Goal: Task Accomplishment & Management: Manage account settings

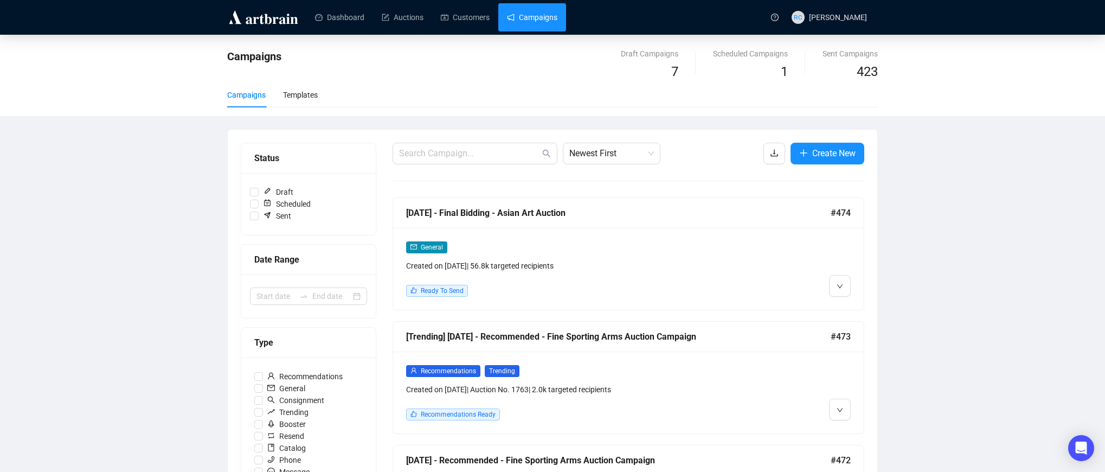
click at [253, 15] on img at bounding box center [263, 17] width 73 height 17
click at [327, 16] on link "Dashboard" at bounding box center [339, 17] width 49 height 28
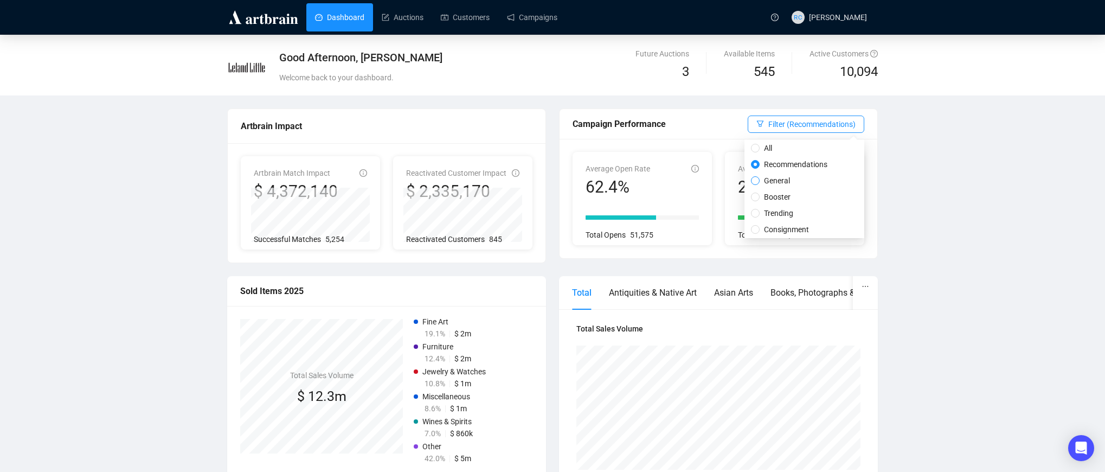
click at [753, 182] on input "General" at bounding box center [755, 180] width 9 height 9
radio input "true"
click at [838, 121] on span "Filter (General)" at bounding box center [830, 124] width 50 height 12
click at [808, 209] on span "Trending" at bounding box center [804, 213] width 38 height 12
click at [785, 209] on input "Trending" at bounding box center [781, 213] width 9 height 9
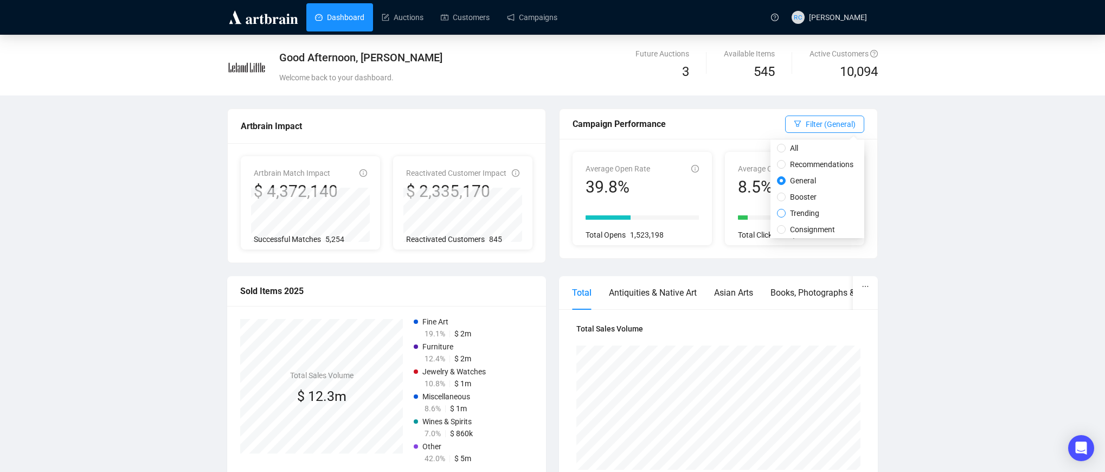
radio input "true"
click at [833, 128] on span "Filter (Trending)" at bounding box center [828, 124] width 53 height 12
click at [778, 195] on input "Booster" at bounding box center [781, 196] width 9 height 9
radio input "true"
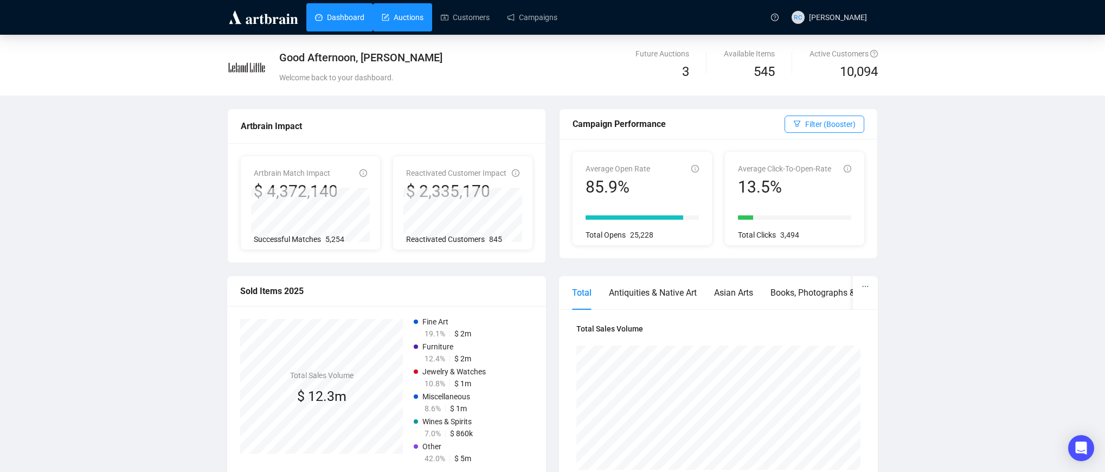
click at [418, 19] on link "Auctions" at bounding box center [403, 17] width 42 height 28
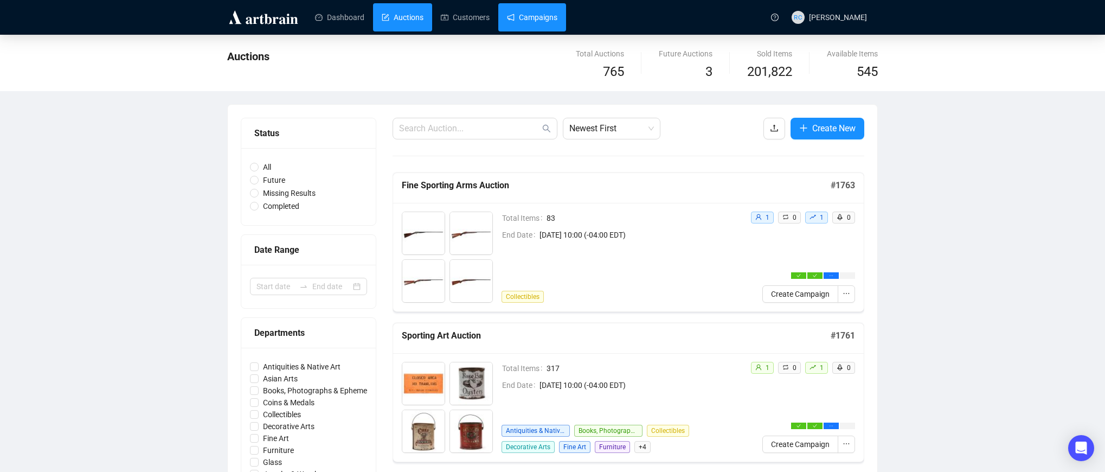
click at [534, 19] on link "Campaigns" at bounding box center [532, 17] width 50 height 28
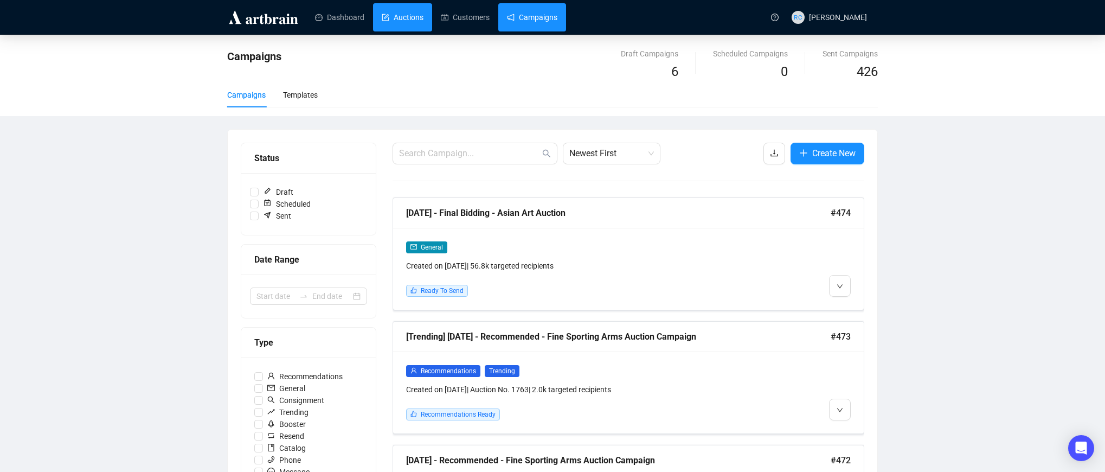
click at [407, 22] on link "Auctions" at bounding box center [403, 17] width 42 height 28
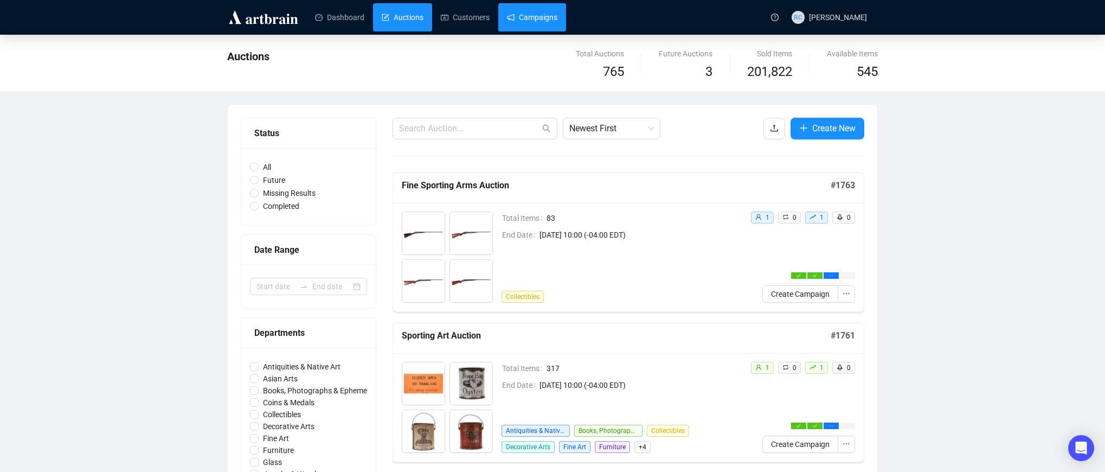
click at [518, 11] on link "Campaigns" at bounding box center [532, 17] width 50 height 28
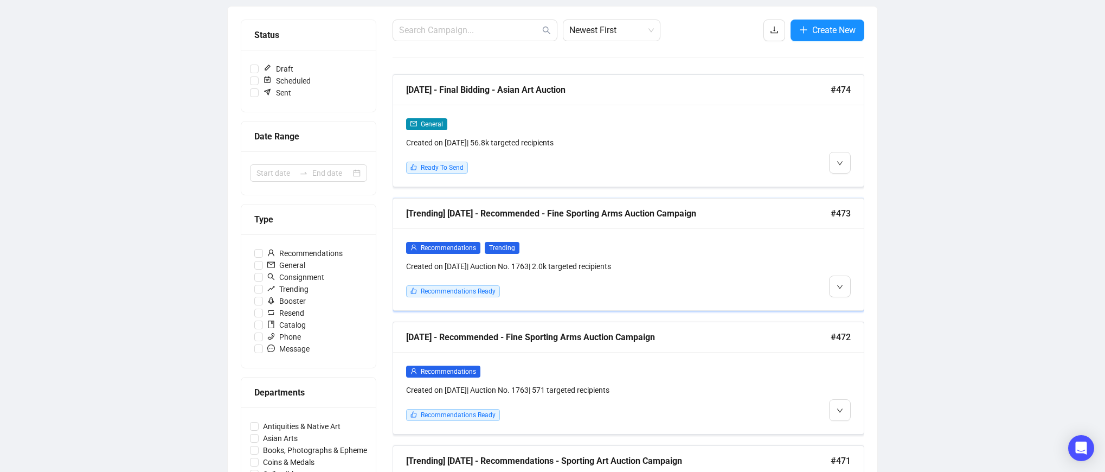
scroll to position [120, 0]
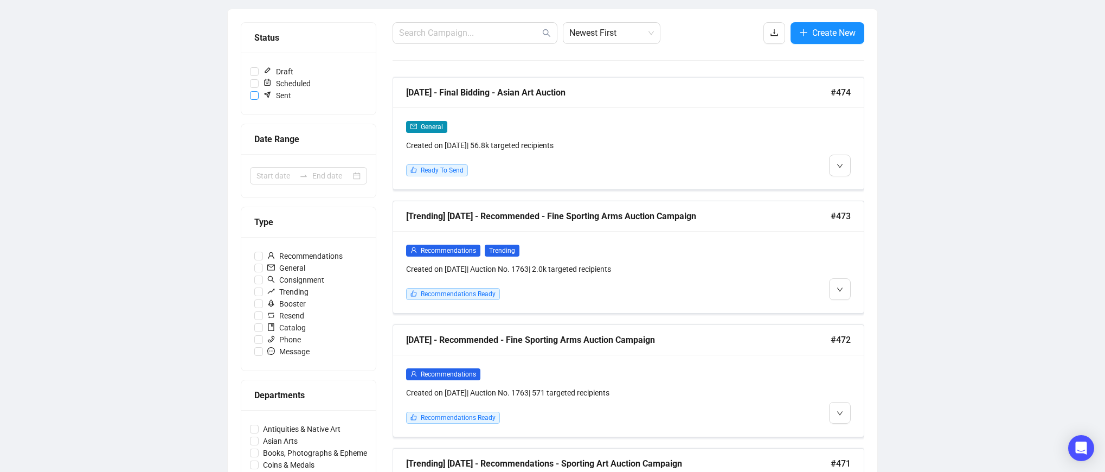
click at [257, 98] on input "Sent" at bounding box center [254, 95] width 9 height 9
checkbox input "true"
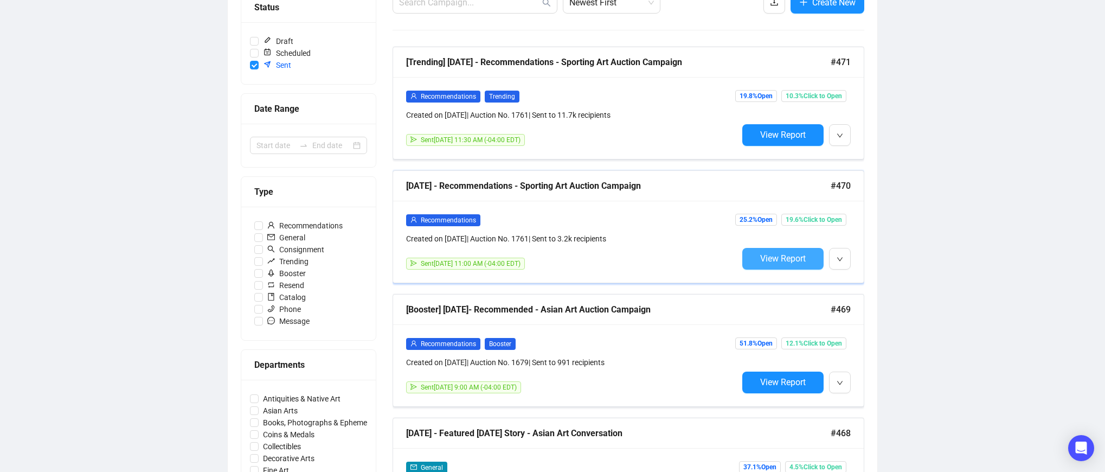
scroll to position [152, 0]
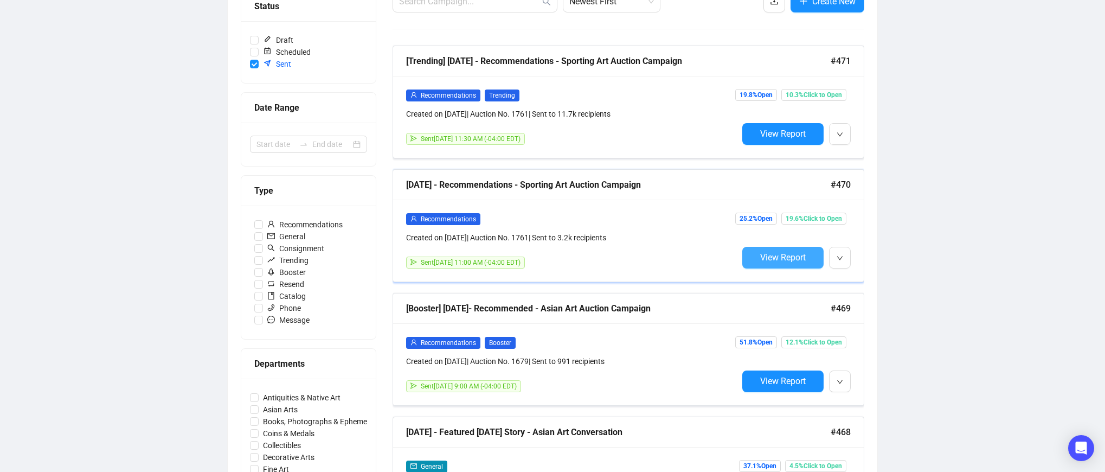
click at [777, 260] on span "View Report" at bounding box center [783, 257] width 46 height 10
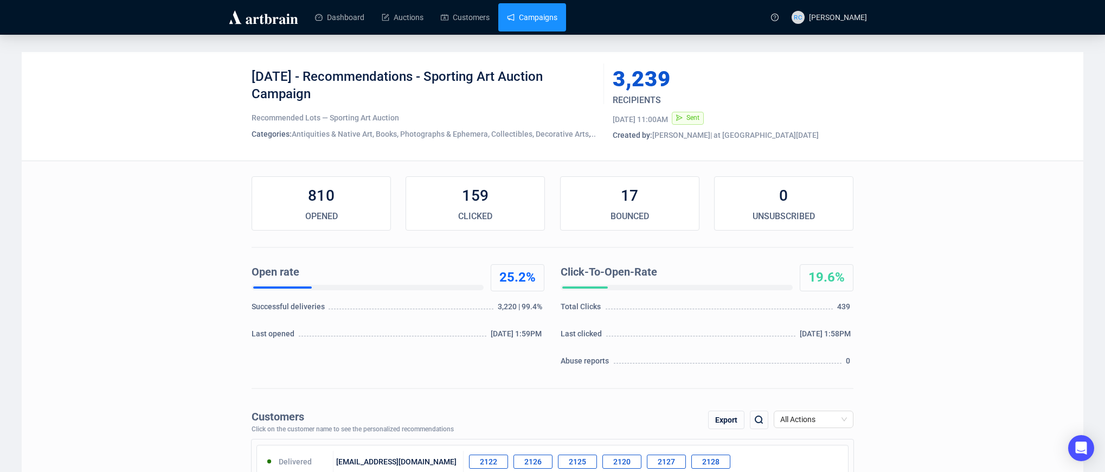
click at [522, 10] on link "Campaigns" at bounding box center [532, 17] width 50 height 28
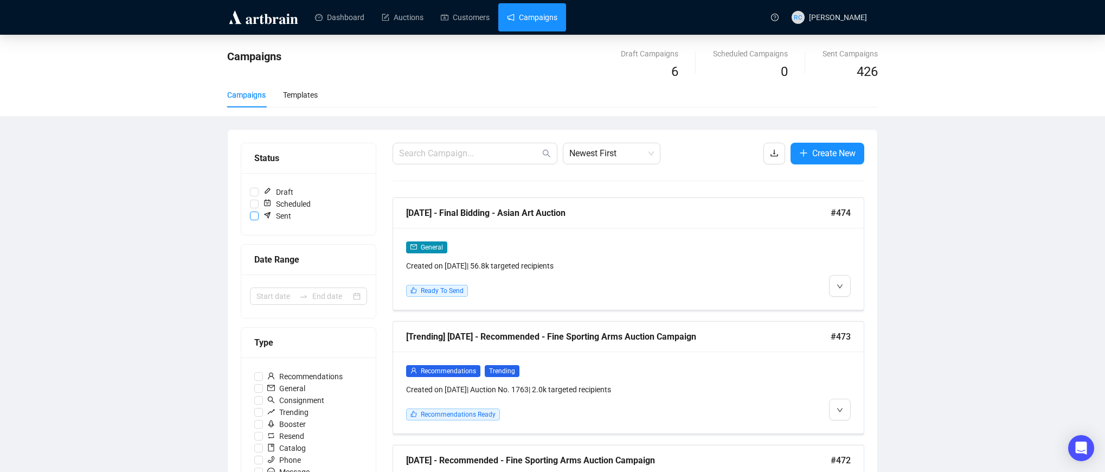
click at [251, 220] on label "Sent" at bounding box center [308, 216] width 117 height 12
click at [251, 220] on input "Sent" at bounding box center [254, 215] width 9 height 9
checkbox input "true"
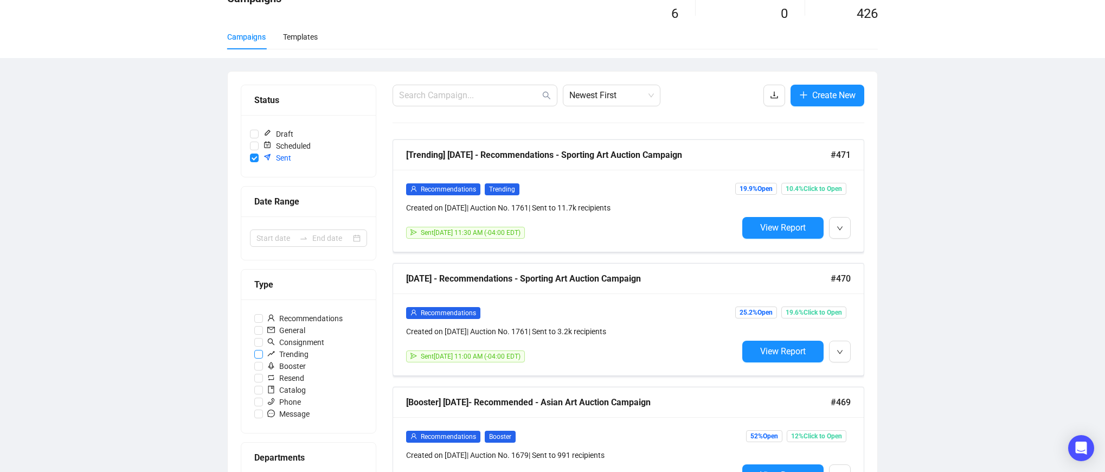
scroll to position [59, 0]
click at [254, 327] on input "General" at bounding box center [258, 329] width 9 height 9
checkbox input "true"
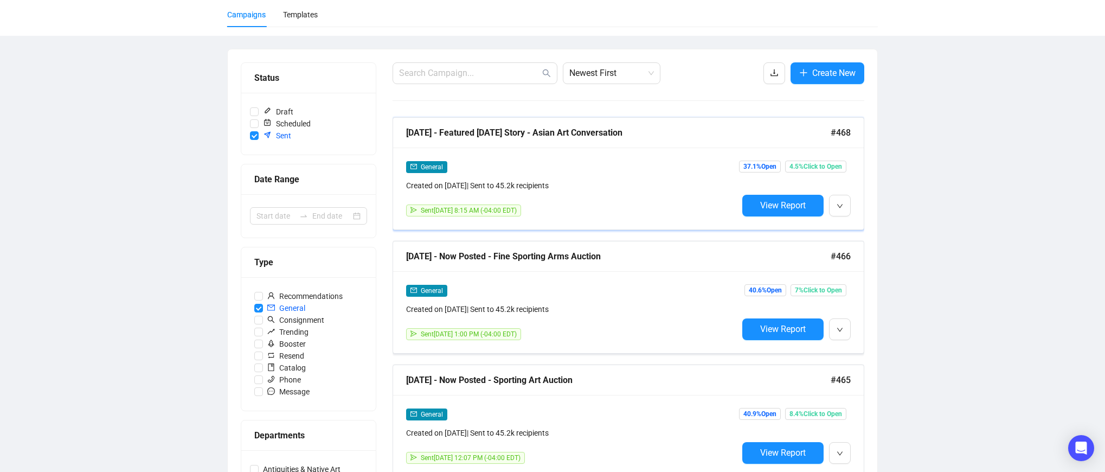
scroll to position [81, 0]
click at [772, 212] on button "View Report" at bounding box center [782, 205] width 81 height 22
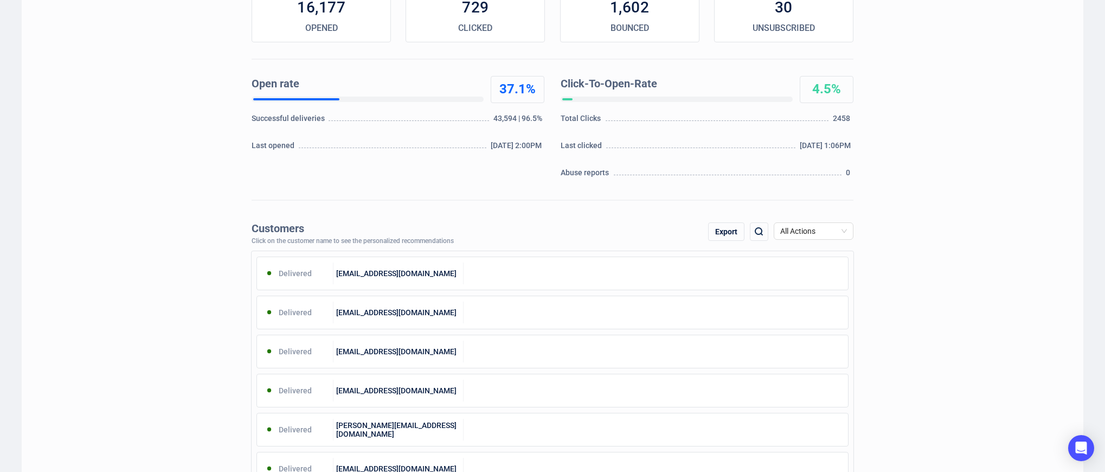
scroll to position [196, 0]
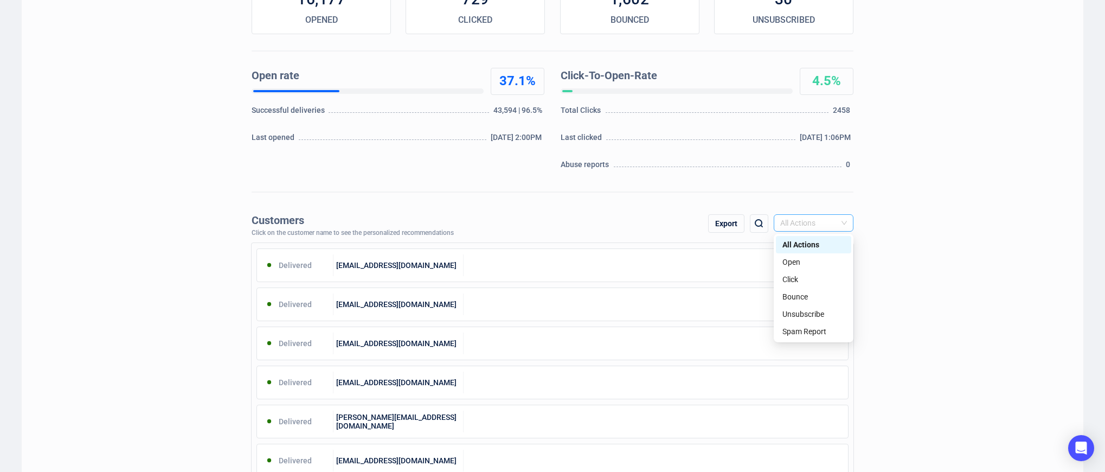
click at [837, 221] on span "All Actions" at bounding box center [813, 223] width 67 height 16
click at [816, 314] on div "Unsubscribe" at bounding box center [813, 314] width 62 height 12
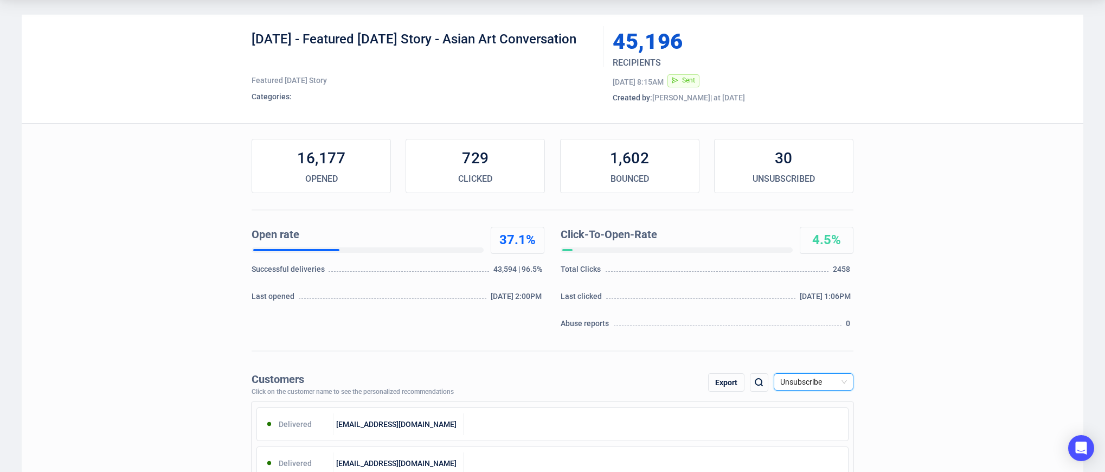
scroll to position [40, 0]
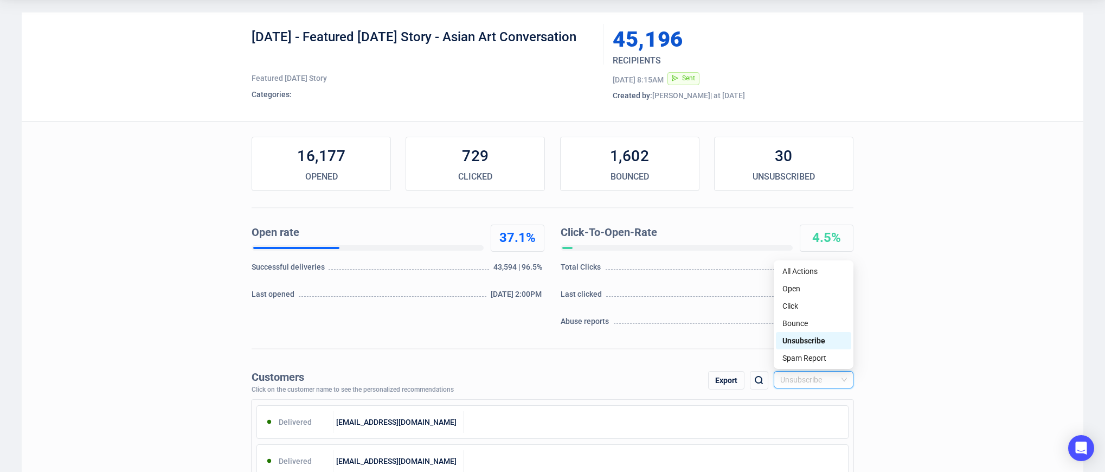
click at [837, 382] on span "Unsubscribe" at bounding box center [813, 379] width 67 height 16
click at [795, 290] on div "Open" at bounding box center [813, 288] width 62 height 12
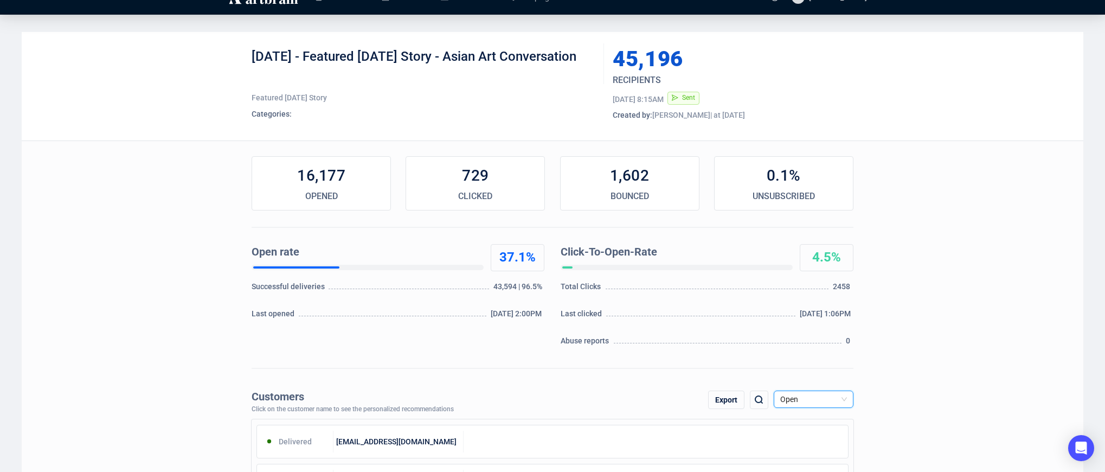
scroll to position [0, 0]
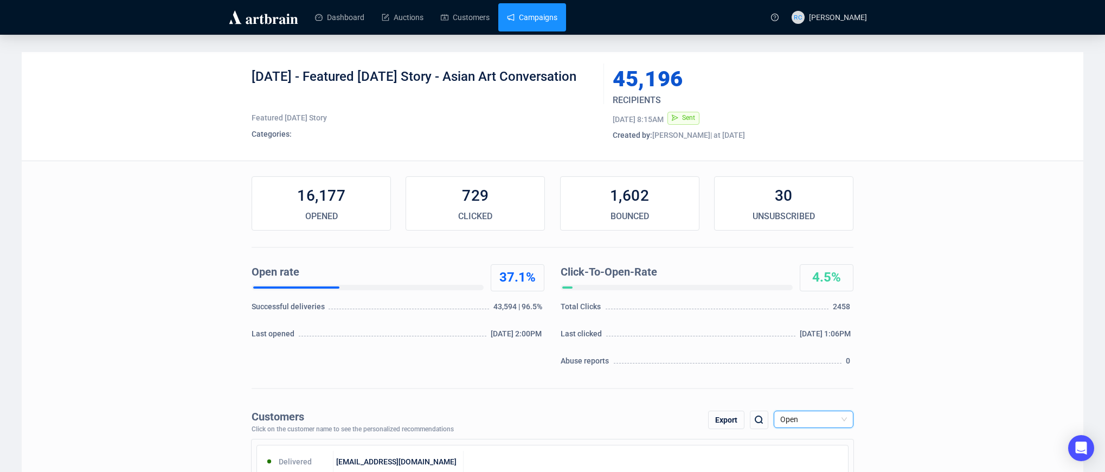
click at [554, 25] on link "Campaigns" at bounding box center [532, 17] width 50 height 28
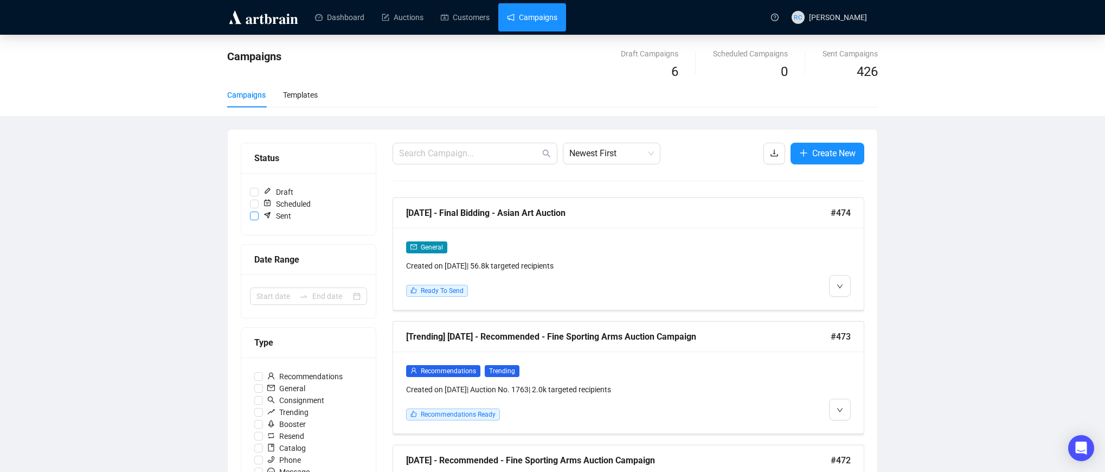
click at [251, 217] on input "Sent" at bounding box center [254, 215] width 9 height 9
checkbox input "true"
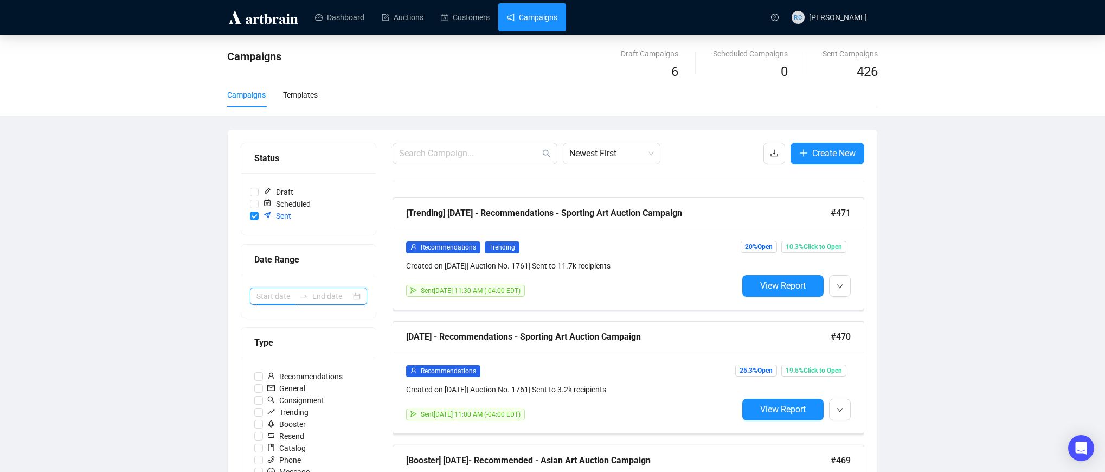
click at [284, 297] on input at bounding box center [275, 296] width 38 height 12
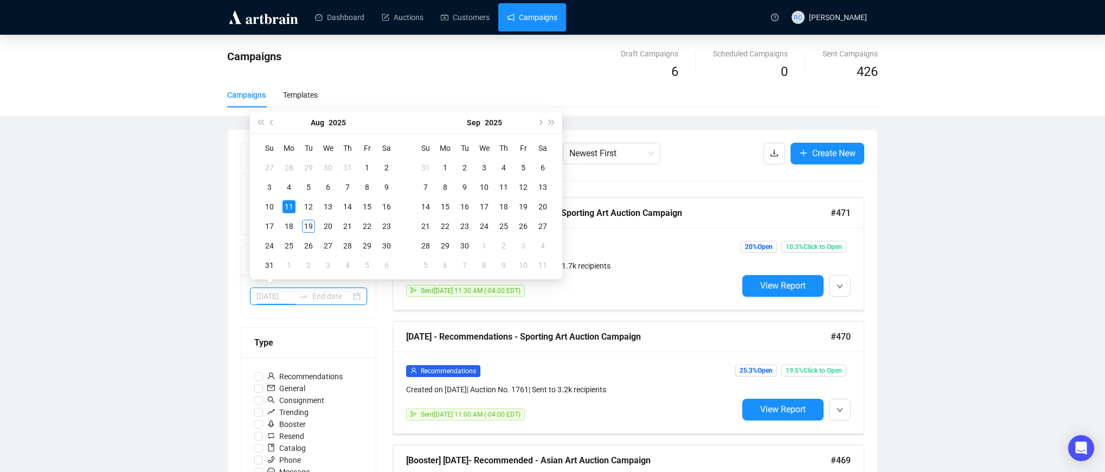
type input "[DATE]"
click at [273, 128] on button "Previous month (PageUp)" at bounding box center [272, 123] width 12 height 22
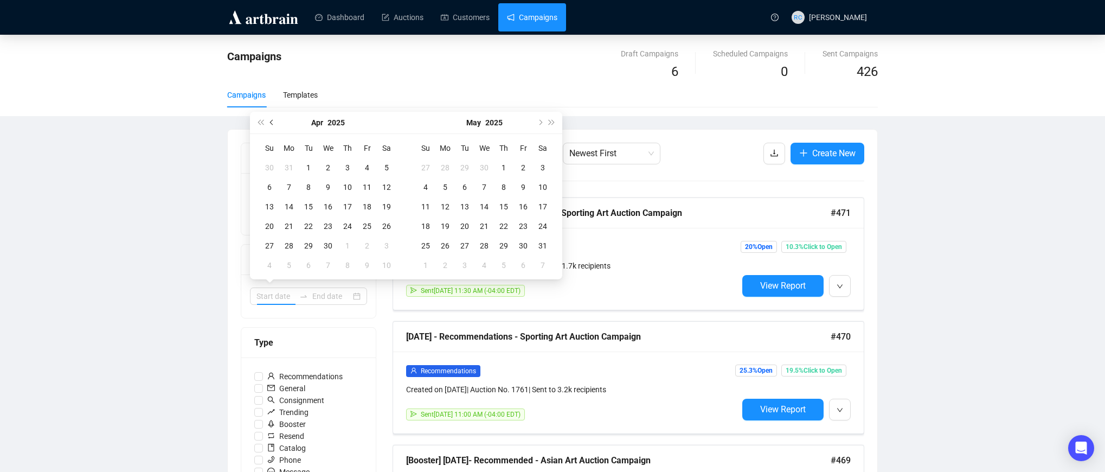
click at [273, 128] on button "Previous month (PageUp)" at bounding box center [272, 123] width 12 height 22
drag, startPoint x: 273, startPoint y: 128, endPoint x: 303, endPoint y: 161, distance: 44.9
click at [302, 160] on div "[DATE] Su Mo Tu We Th Fr Sa 29 30 31 1 2 3 4 5 6 7 8 9 10 11 12 13 14 15 16 17 …" at bounding box center [328, 195] width 156 height 167
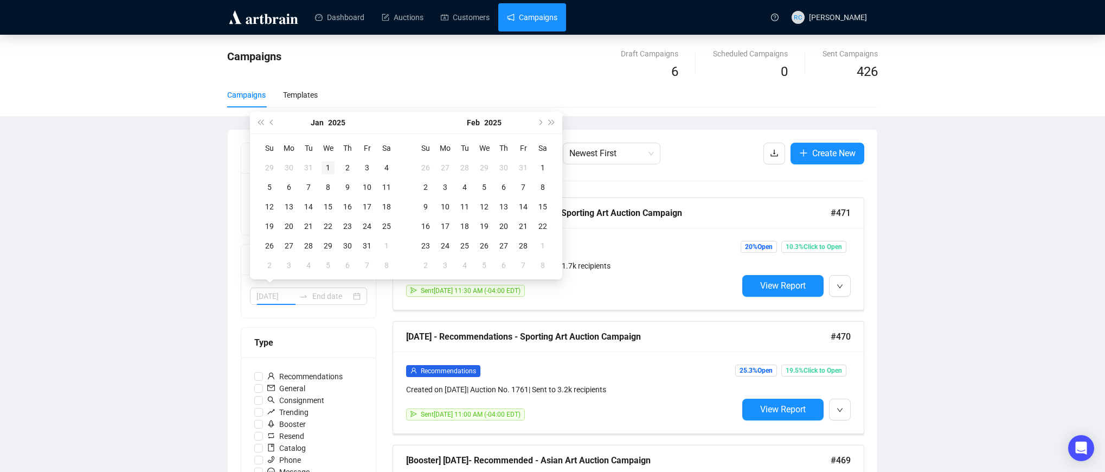
type input "[DATE]"
click at [327, 169] on div "1" at bounding box center [327, 167] width 13 height 13
type input "[DATE]"
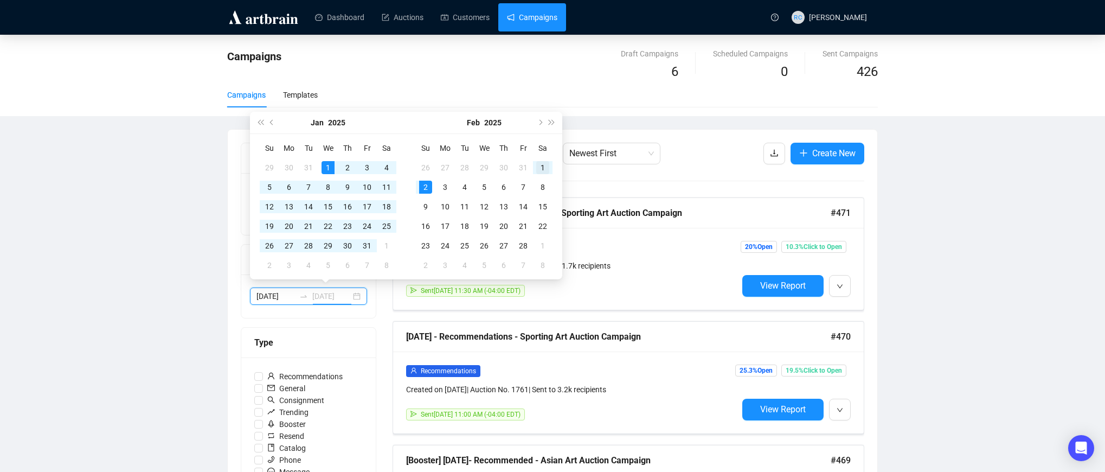
type input "[DATE]"
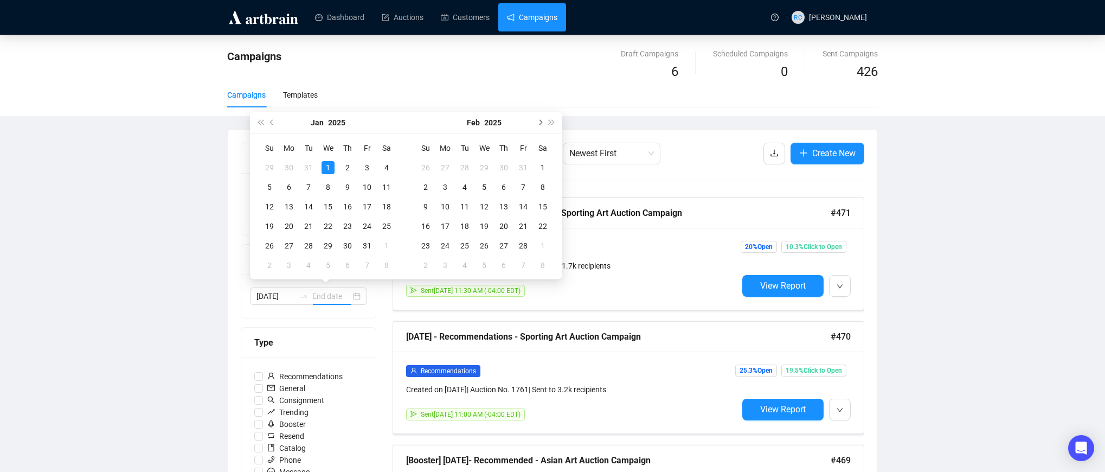
click at [541, 124] on button "Next month (PageDown)" at bounding box center [539, 123] width 12 height 22
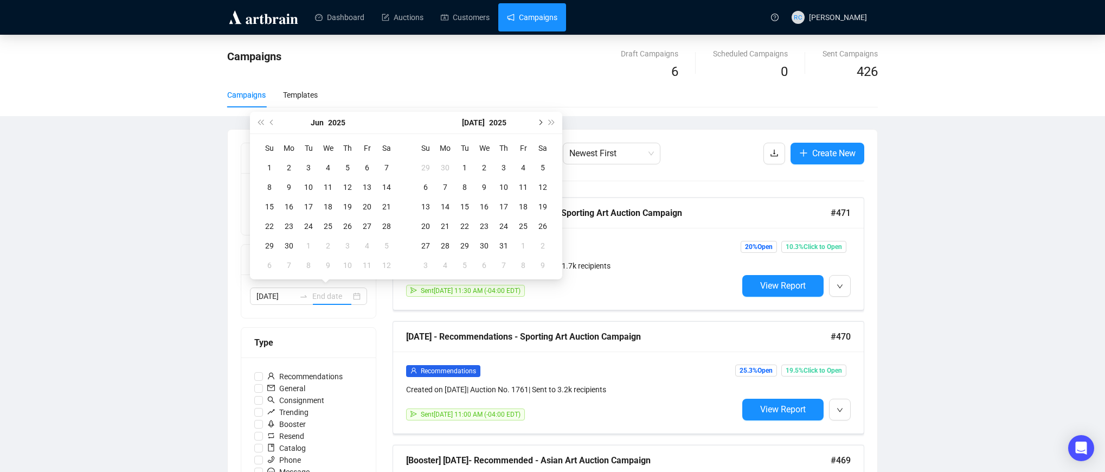
click at [541, 124] on button "Next month (PageDown)" at bounding box center [539, 123] width 12 height 22
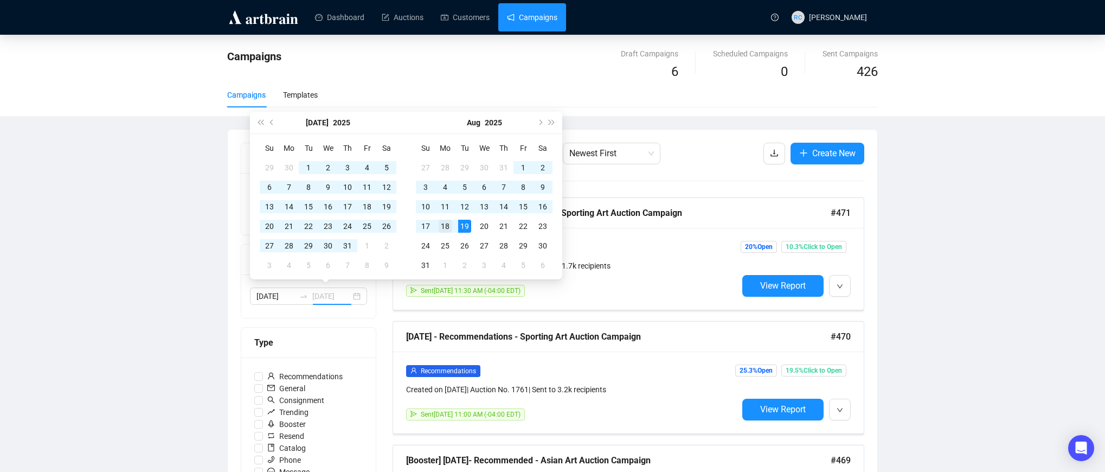
type input "[DATE]"
click at [446, 225] on div "18" at bounding box center [444, 226] width 13 height 13
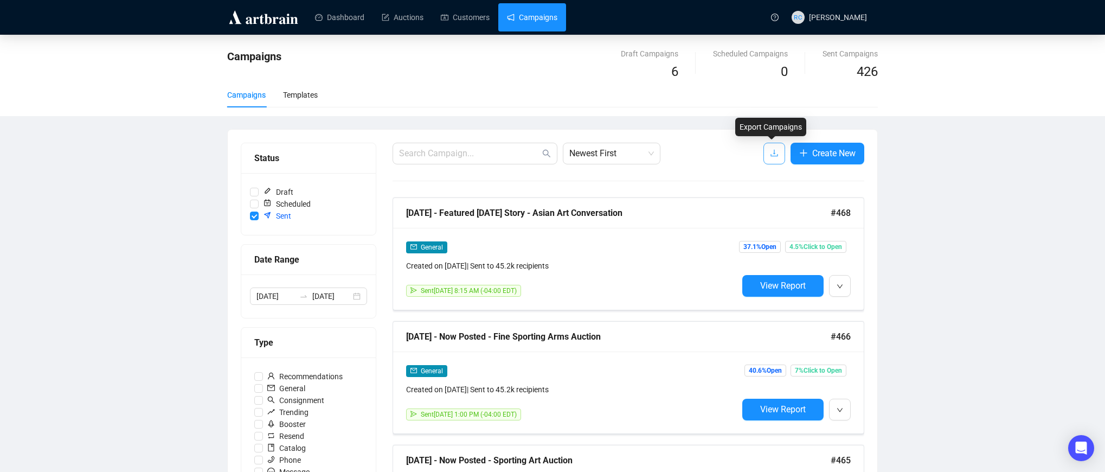
click at [770, 154] on icon "download" at bounding box center [774, 153] width 9 height 9
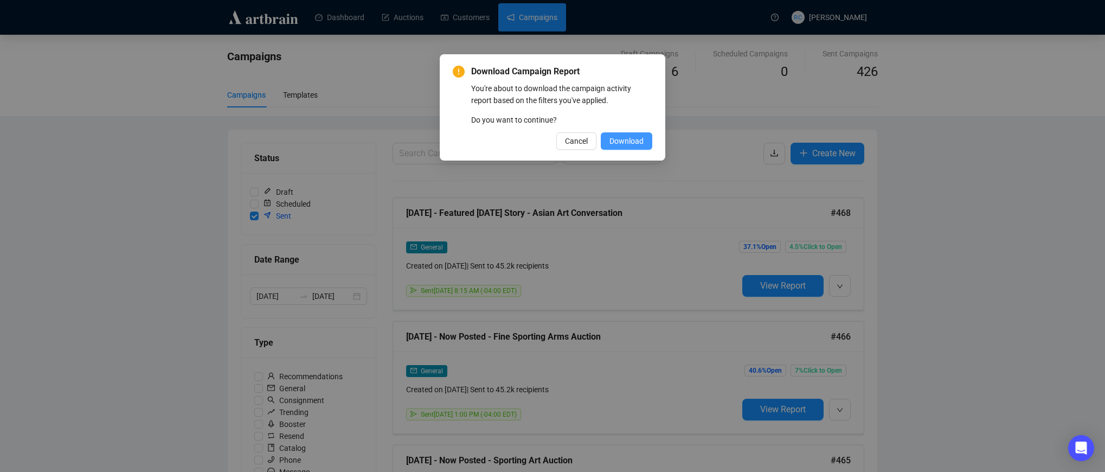
click at [622, 144] on span "Download" at bounding box center [626, 141] width 34 height 12
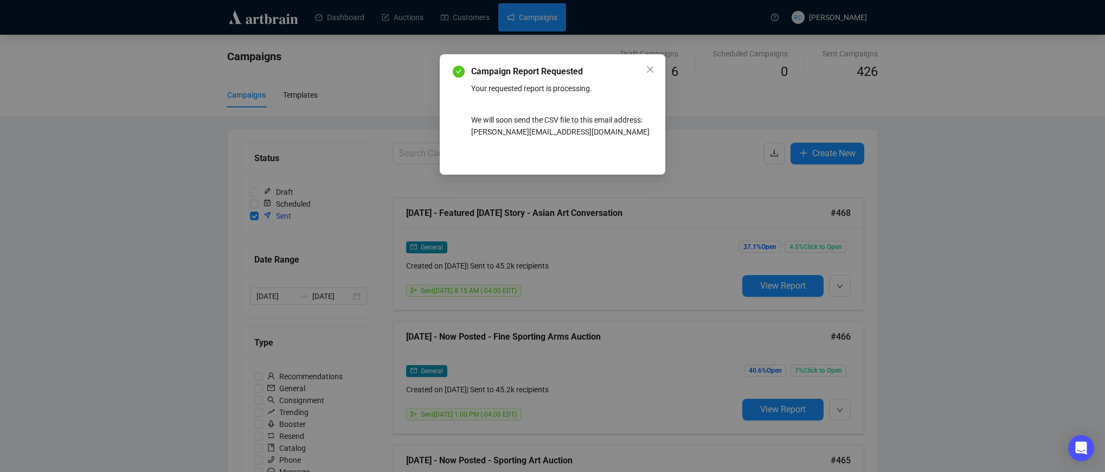
click at [654, 67] on span "Close" at bounding box center [649, 69] width 17 height 9
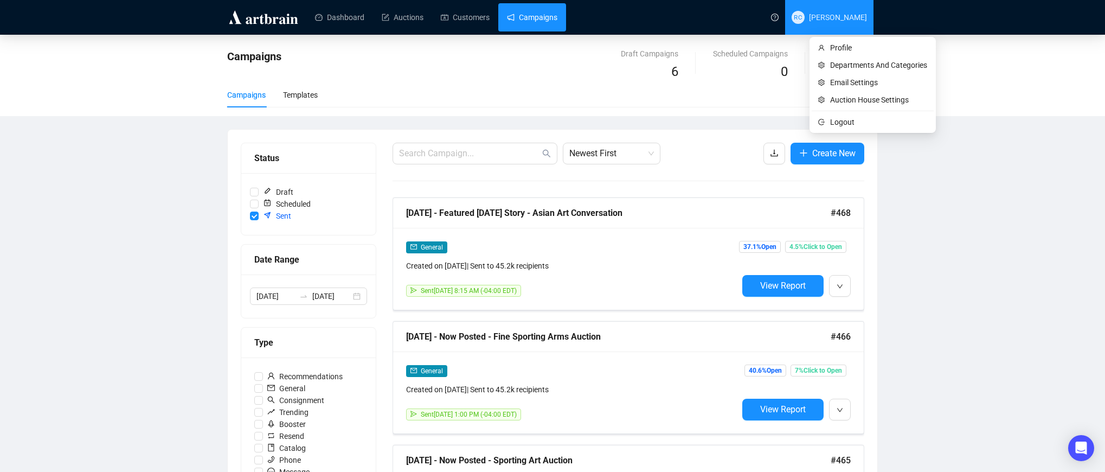
click at [829, 18] on span "[PERSON_NAME]" at bounding box center [838, 17] width 58 height 9
click at [843, 101] on span "Auction House Settings" at bounding box center [878, 100] width 97 height 12
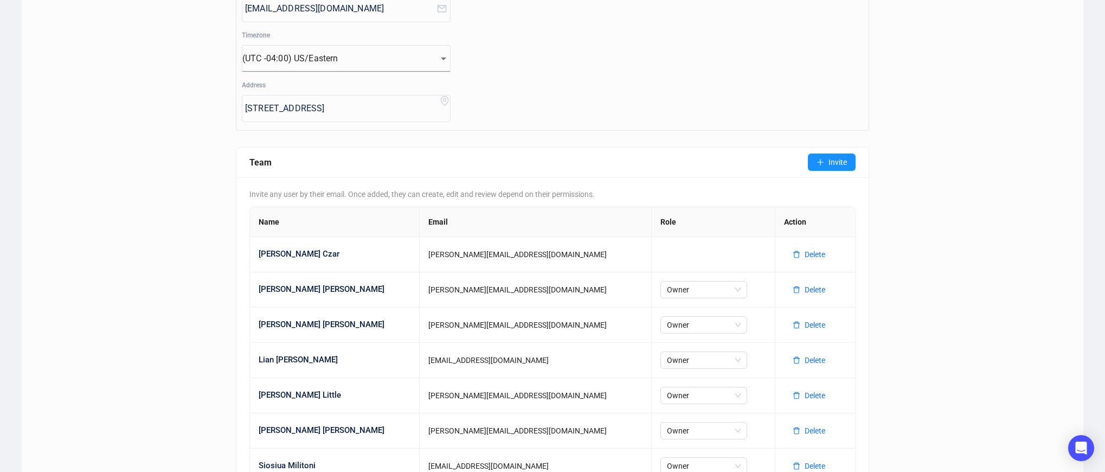
scroll to position [292, 0]
click at [839, 166] on span "Invite" at bounding box center [837, 163] width 18 height 12
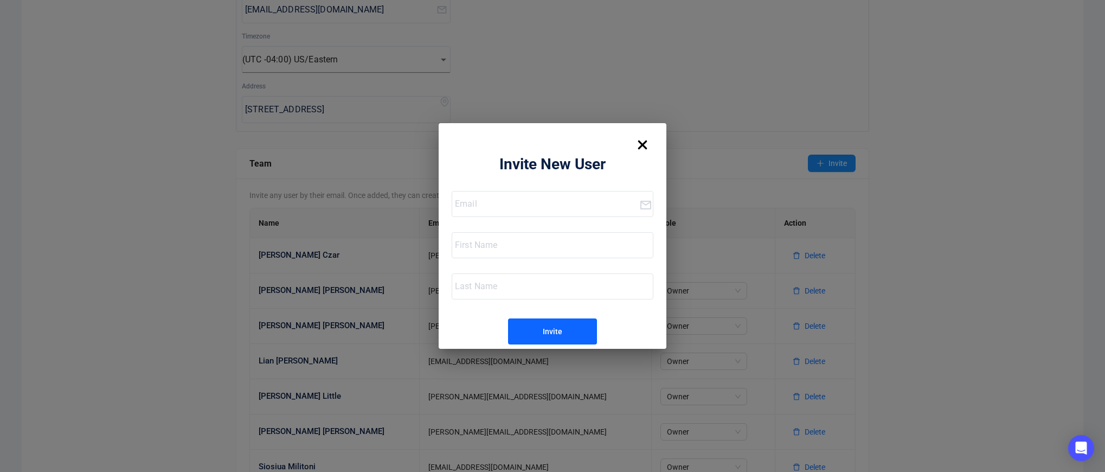
drag, startPoint x: 482, startPoint y: 204, endPoint x: 497, endPoint y: 207, distance: 15.0
click at [482, 204] on input "email" at bounding box center [547, 203] width 184 height 17
drag, startPoint x: 504, startPoint y: 247, endPoint x: 637, endPoint y: 261, distance: 134.1
click at [503, 249] on input "text" at bounding box center [554, 244] width 198 height 17
drag, startPoint x: 488, startPoint y: 199, endPoint x: 423, endPoint y: 196, distance: 64.6
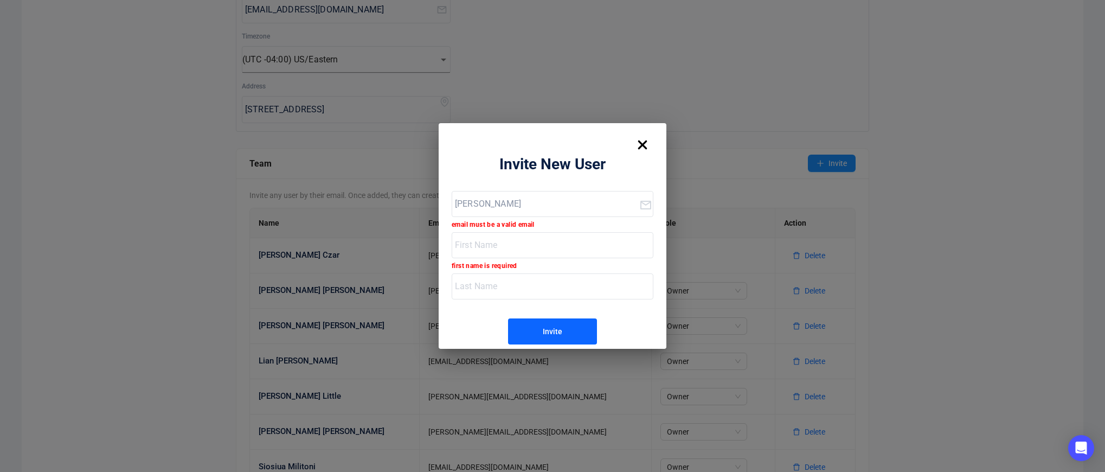
click at [423, 196] on div "Invite New User [PERSON_NAME] email must be a valid email first name is require…" at bounding box center [552, 236] width 1105 height 472
drag, startPoint x: 506, startPoint y: 208, endPoint x: 499, endPoint y: 207, distance: 7.1
click at [506, 208] on input "[PERSON_NAME]" at bounding box center [547, 203] width 184 height 17
drag, startPoint x: 485, startPoint y: 203, endPoint x: 556, endPoint y: 206, distance: 71.6
click at [556, 206] on input "[PERSON_NAME]" at bounding box center [547, 203] width 184 height 17
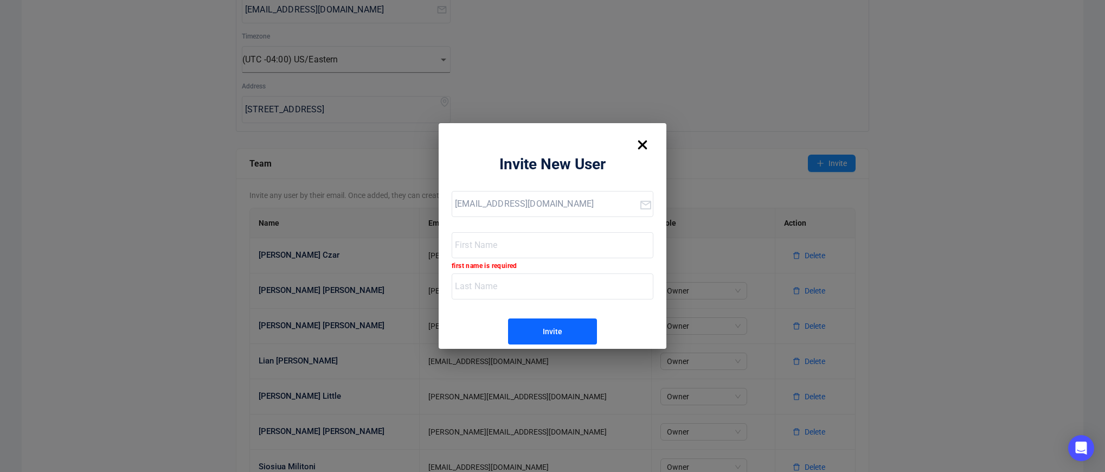
type input "[EMAIL_ADDRESS][DOMAIN_NAME]"
type input "Muriah"
type input "[PERSON_NAME]"
click at [558, 335] on div "Invite" at bounding box center [553, 331] width 20 height 17
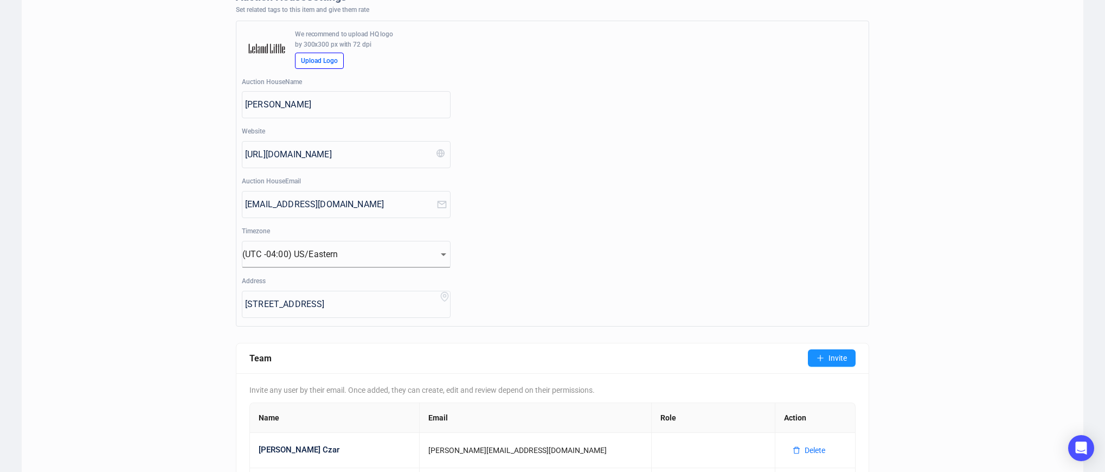
scroll to position [0, 0]
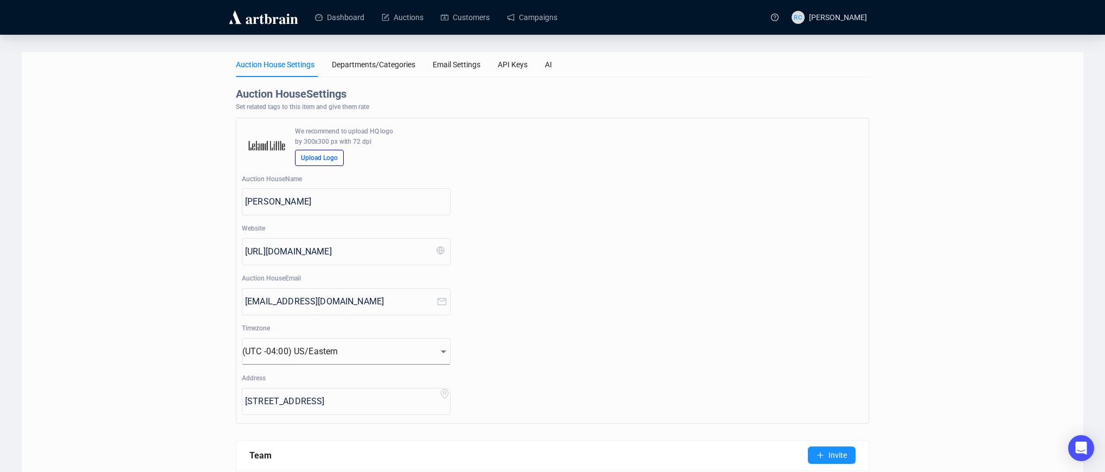
click at [254, 17] on img at bounding box center [263, 17] width 73 height 17
click at [853, 9] on span "RC [PERSON_NAME]" at bounding box center [828, 17] width 75 height 35
click at [820, 23] on span "RC [PERSON_NAME]" at bounding box center [828, 17] width 75 height 35
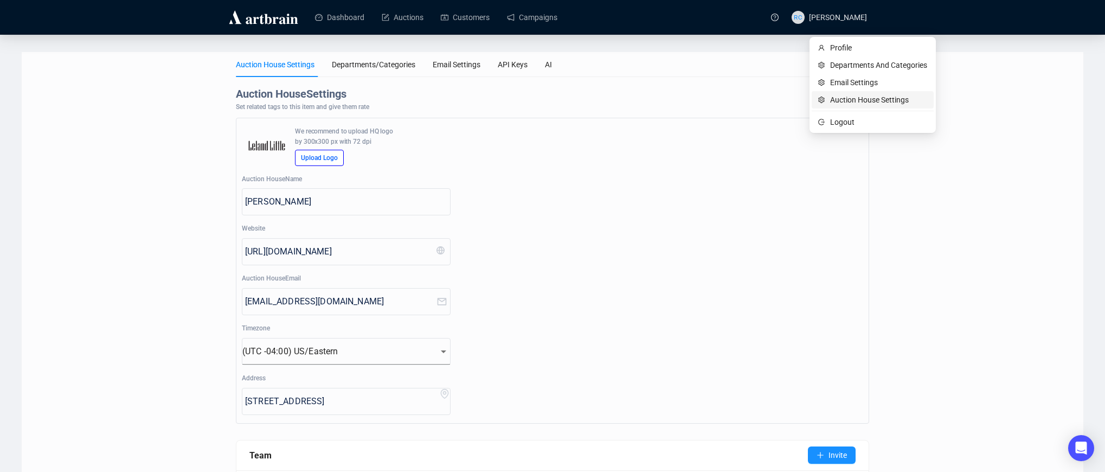
click at [846, 101] on span "Auction House Settings" at bounding box center [878, 100] width 97 height 12
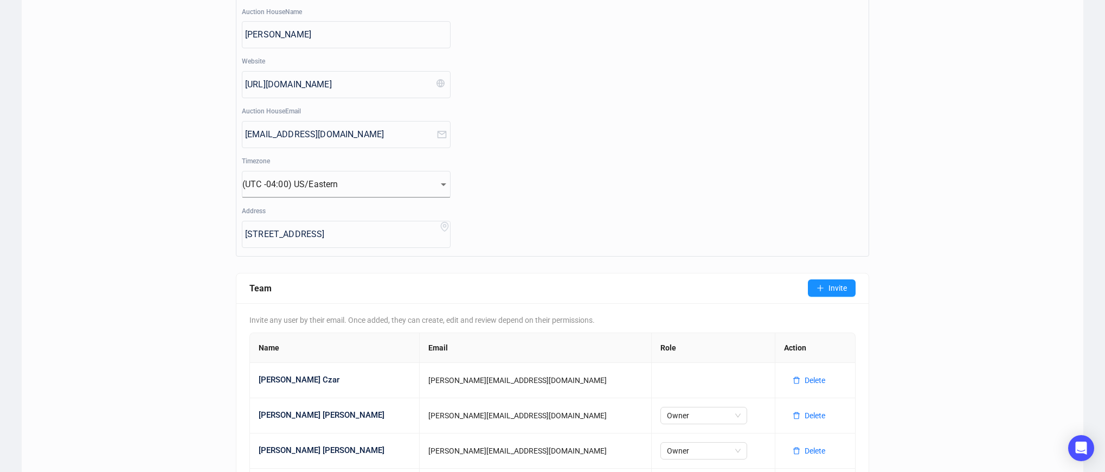
scroll to position [528, 0]
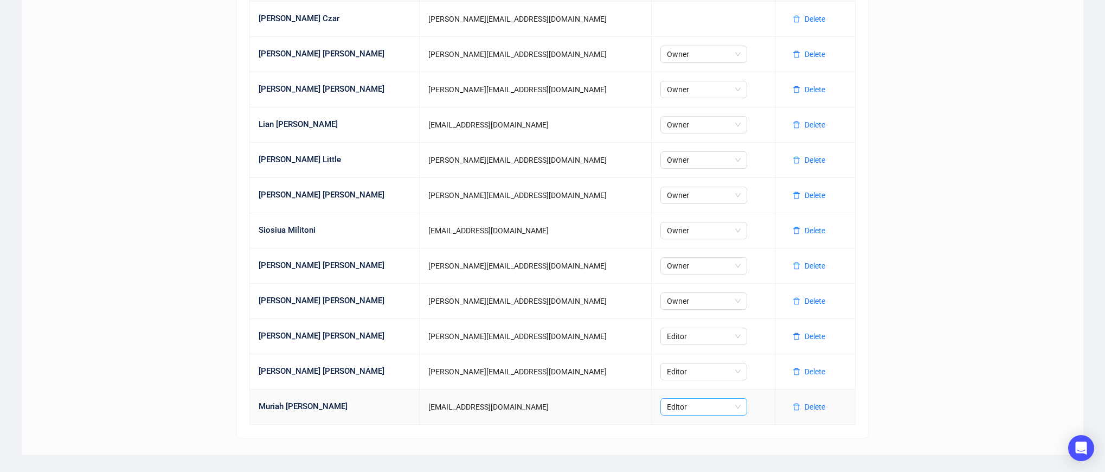
click at [672, 407] on span "Editor" at bounding box center [704, 406] width 74 height 16
click at [636, 332] on div "Owner" at bounding box center [638, 333] width 69 height 12
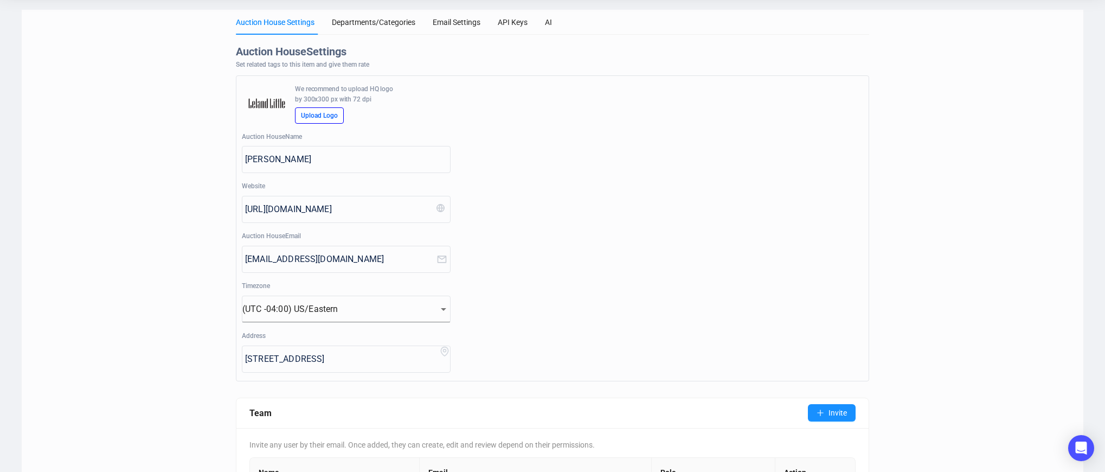
scroll to position [0, 0]
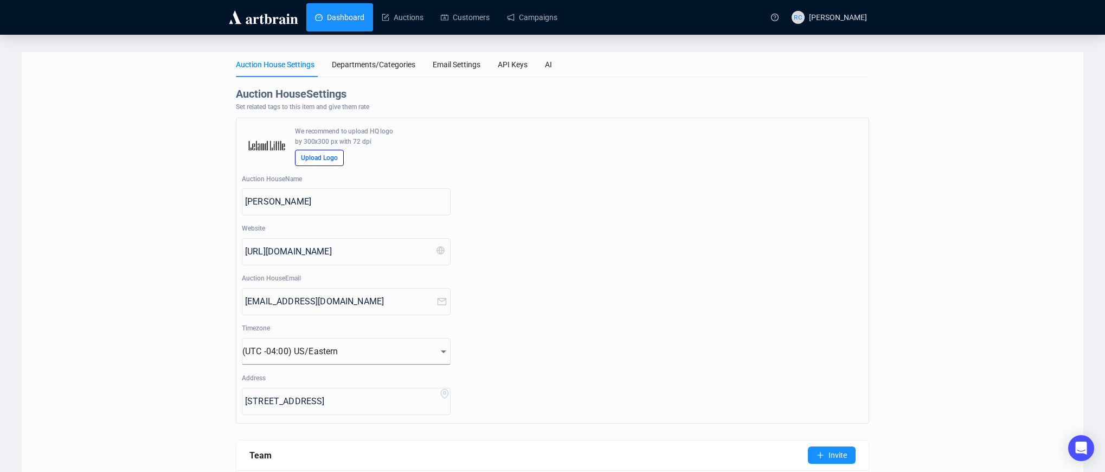
click at [338, 15] on link "Dashboard" at bounding box center [339, 17] width 49 height 28
